Goal: Obtain resource: Download file/media

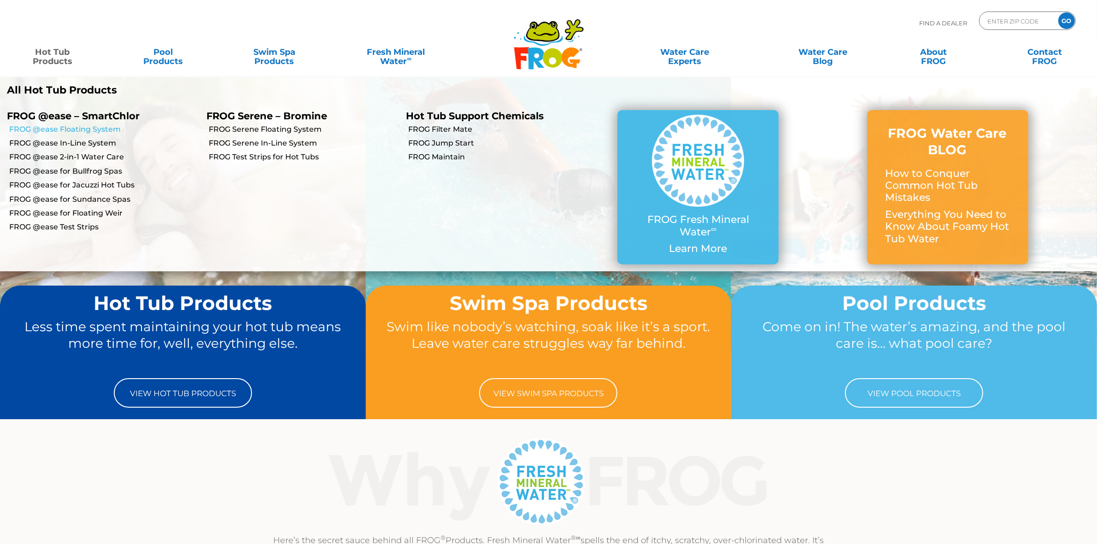
click at [76, 127] on link "FROG @ease Floating System" at bounding box center [104, 129] width 190 height 10
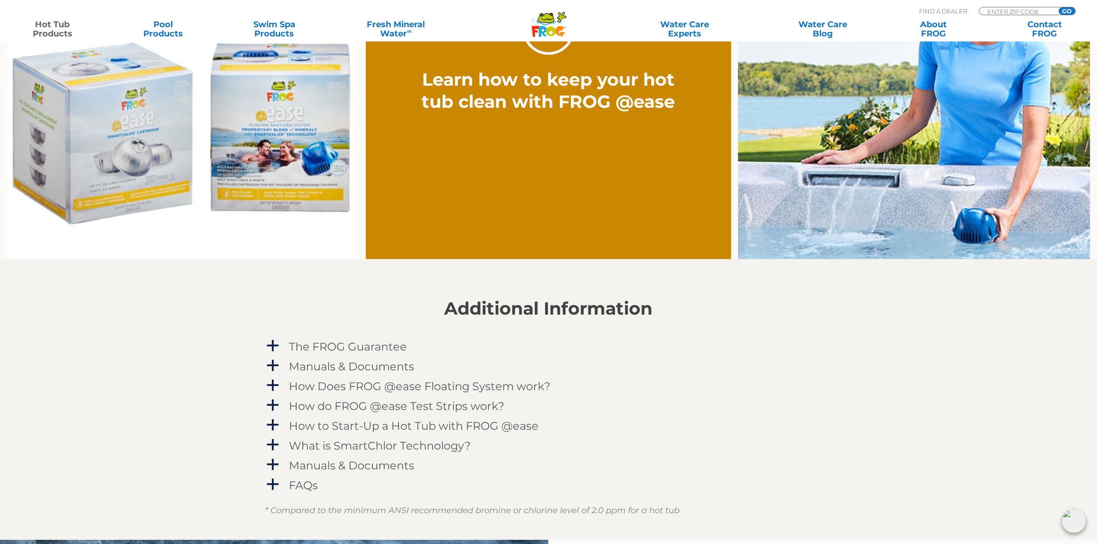
scroll to position [807, 0]
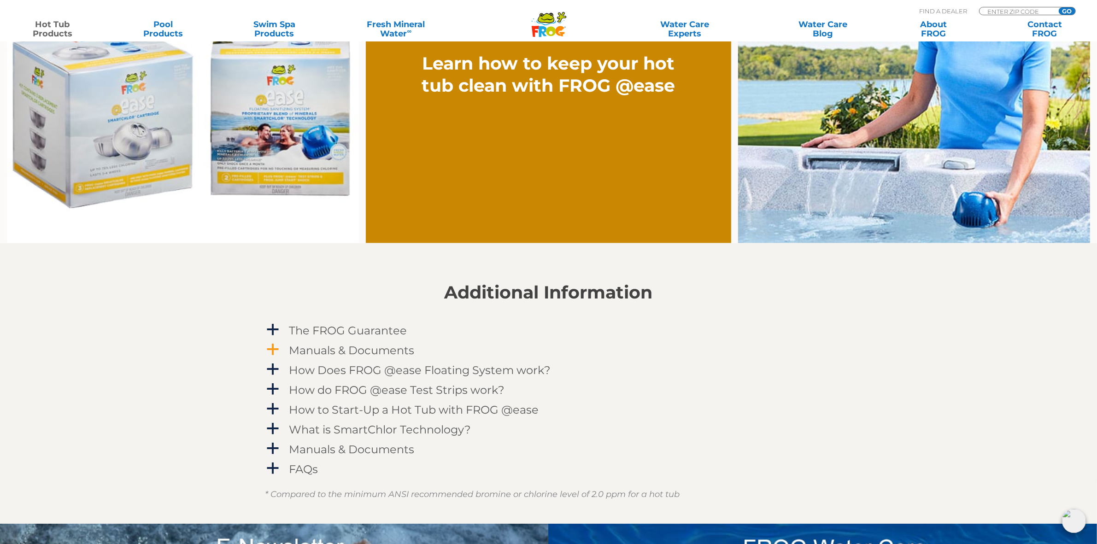
click at [352, 348] on h4 "Manuals & Documents" at bounding box center [351, 350] width 125 height 12
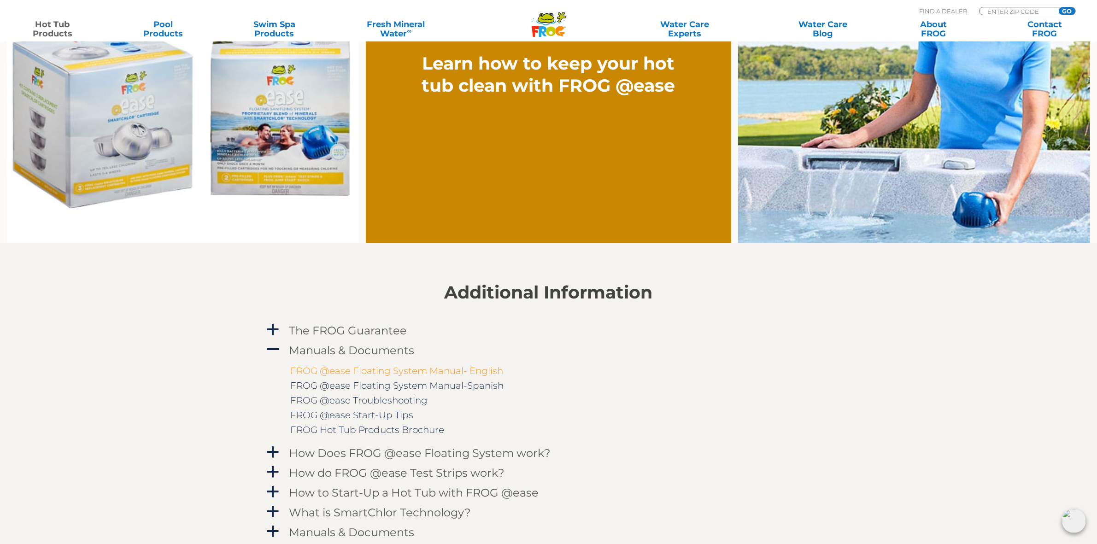
click at [373, 369] on link "FROG @ease Floating System Manual- English" at bounding box center [397, 371] width 213 height 11
click at [272, 346] on span "A" at bounding box center [273, 350] width 14 height 14
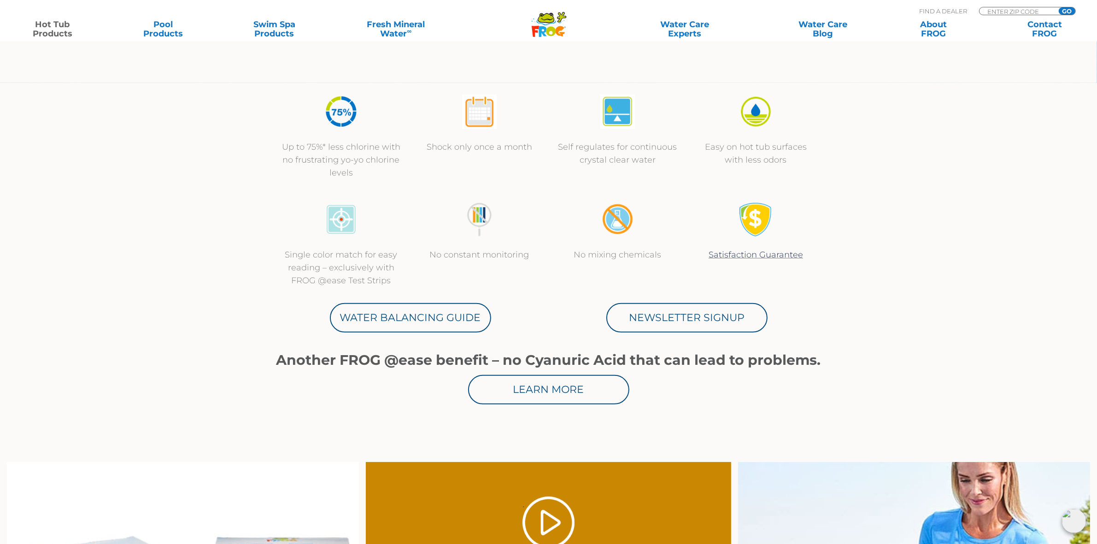
scroll to position [58, 0]
